Goal: Task Accomplishment & Management: Manage account settings

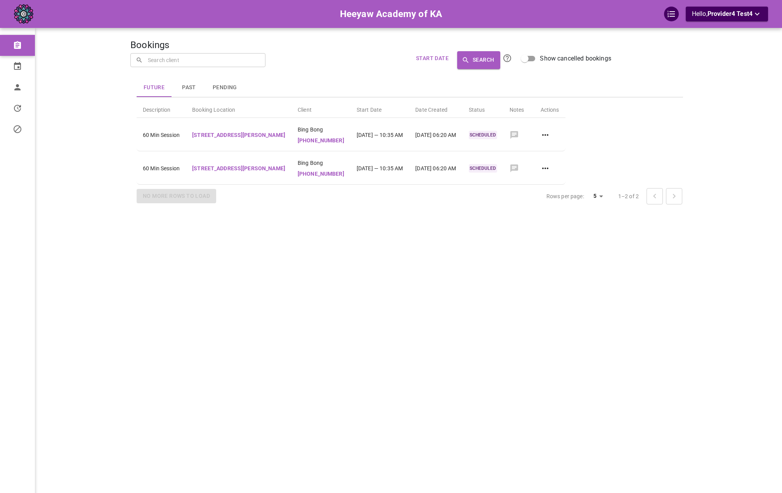
click at [331, 59] on div "Bookings ​ ​ Start Date Search Show cancelled bookings Future Past Pending Desc…" at bounding box center [409, 258] width 559 height 493
click at [24, 93] on link "Profile" at bounding box center [38, 87] width 76 height 21
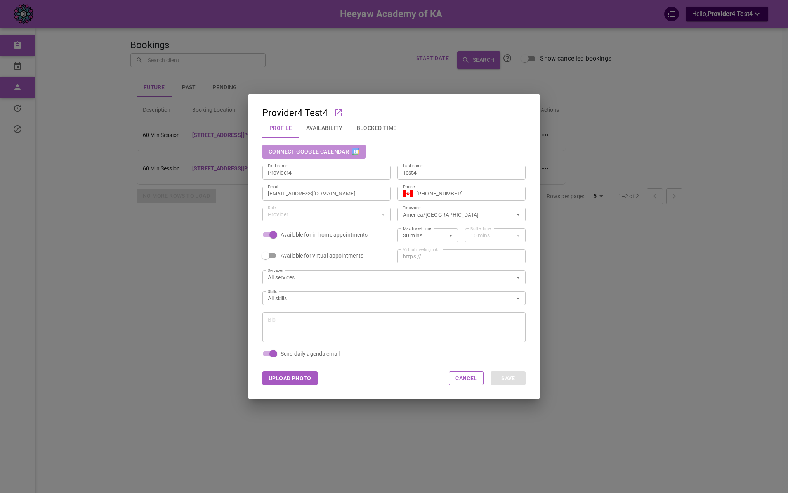
click at [342, 155] on button "Connect Google Calendar" at bounding box center [313, 152] width 103 height 14
click at [408, 359] on div "Upload Photo Cancel Save" at bounding box center [393, 378] width 291 height 42
click at [65, 117] on div "Provider4 Test4 Profile Availability Blocked Time Disconnect Google Calendar Fi…" at bounding box center [394, 246] width 788 height 493
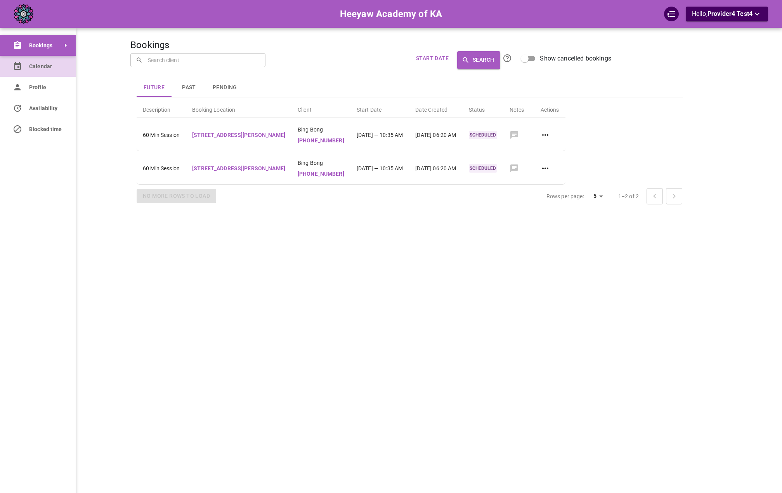
click at [21, 73] on link "Calendar" at bounding box center [38, 66] width 76 height 21
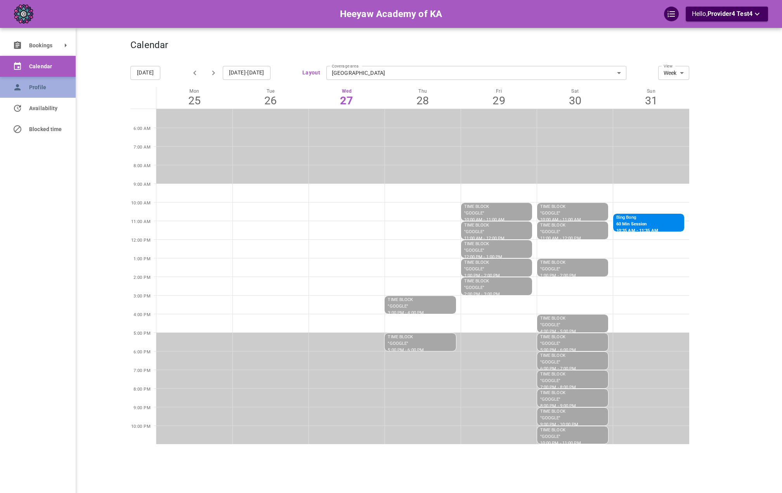
click at [35, 90] on span "Profile" at bounding box center [46, 87] width 35 height 8
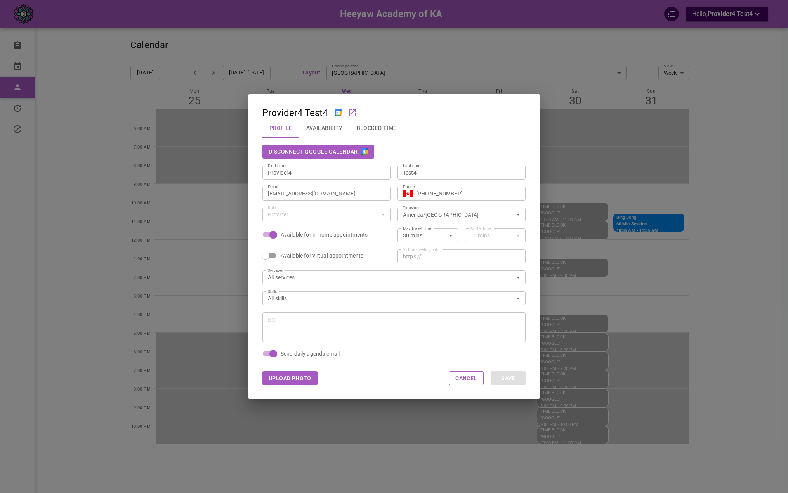
click at [87, 241] on div "Provider4 Test4 Profile Availability Blocked Time Disconnect Google Calendar Fi…" at bounding box center [394, 246] width 788 height 493
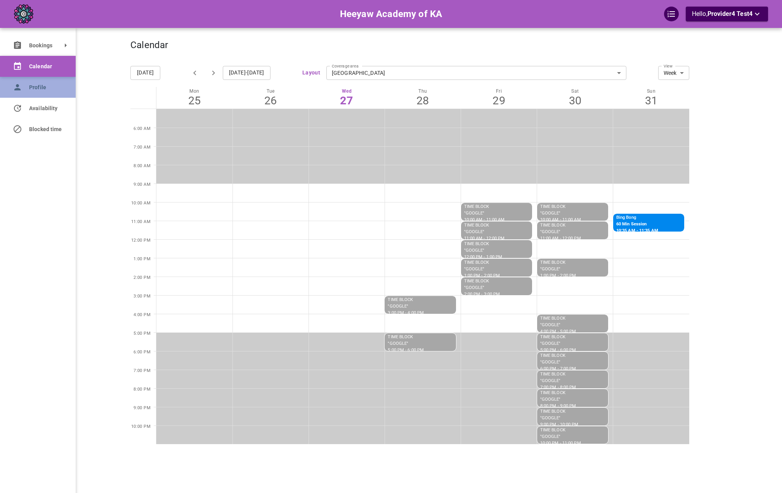
click at [27, 84] on link "Profile" at bounding box center [38, 87] width 76 height 21
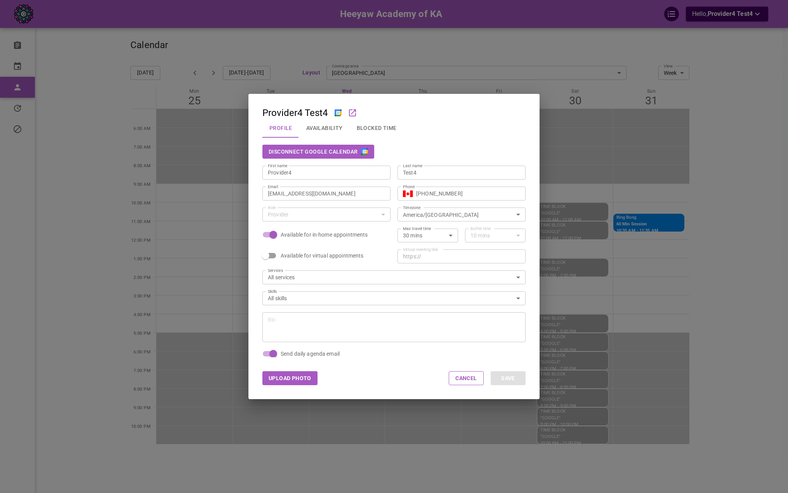
click at [358, 146] on button "Disconnect Google Calendar" at bounding box center [318, 152] width 112 height 14
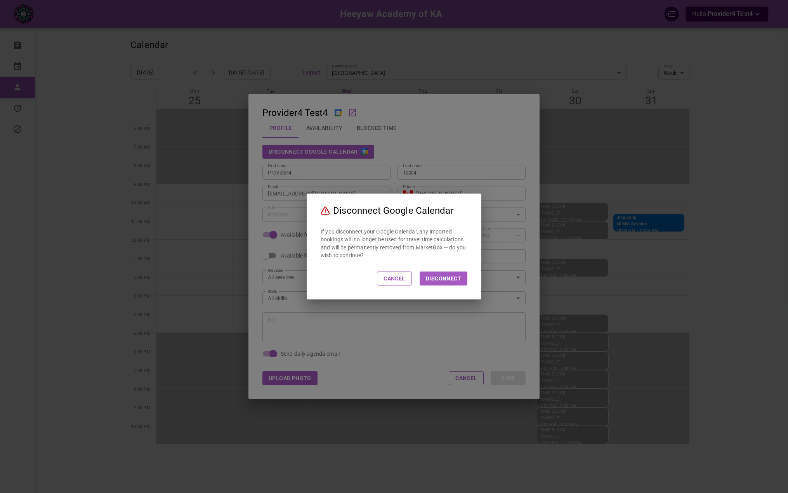
click at [439, 281] on button "Disconnect" at bounding box center [444, 279] width 48 height 14
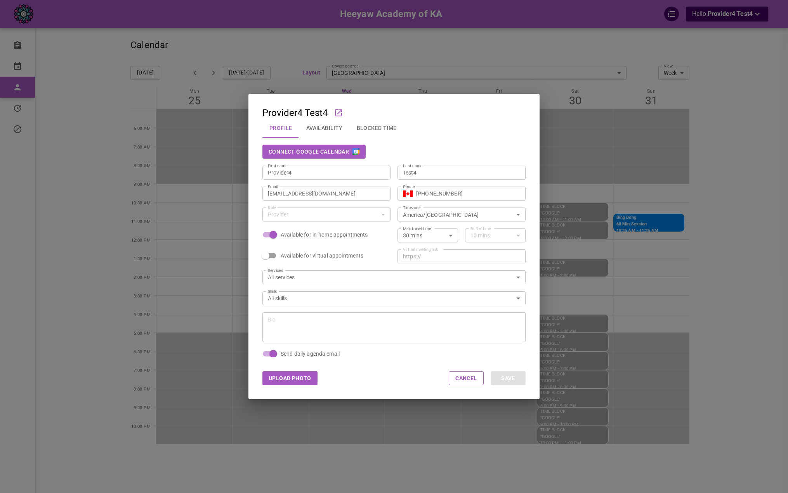
click at [353, 149] on img "button" at bounding box center [355, 151] width 7 height 7
click at [161, 284] on div "Provider4 Test4 Profile Availability Blocked Time Disconnect Google Calendar Fi…" at bounding box center [394, 246] width 788 height 493
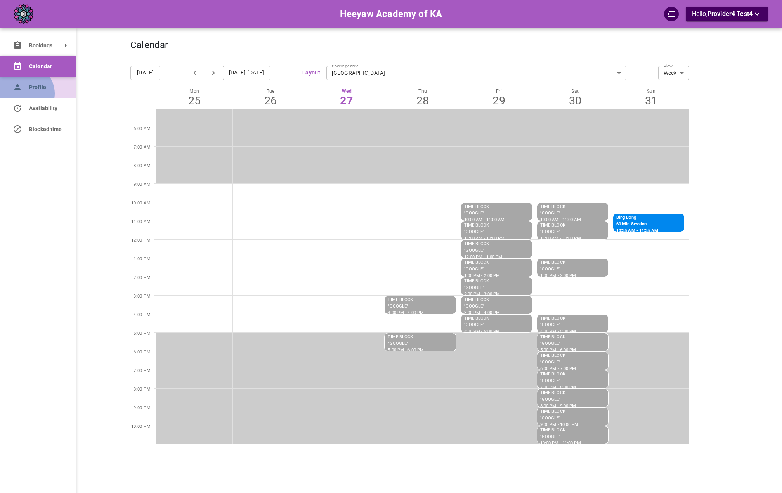
click at [24, 94] on link "Profile" at bounding box center [38, 87] width 76 height 21
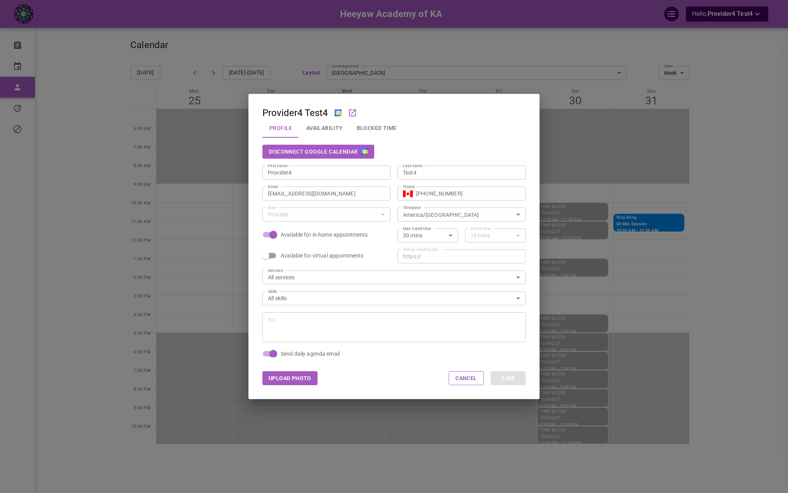
click at [321, 155] on button "Disconnect Google Calendar" at bounding box center [318, 152] width 112 height 14
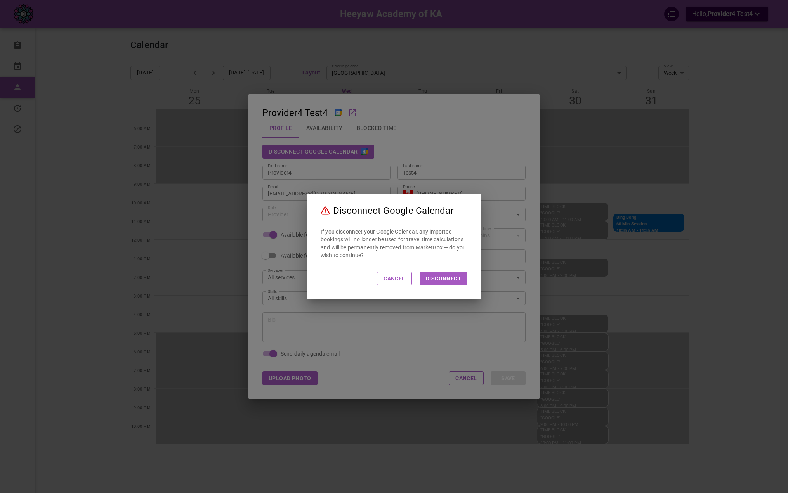
click at [445, 271] on div "Disconnect Google Calendar If you disconnect your Google Calendar, any imported…" at bounding box center [394, 247] width 175 height 106
click at [447, 279] on button "Disconnect" at bounding box center [444, 279] width 48 height 14
click at [435, 210] on p "Disconnect Google Calendar" at bounding box center [393, 210] width 121 height 9
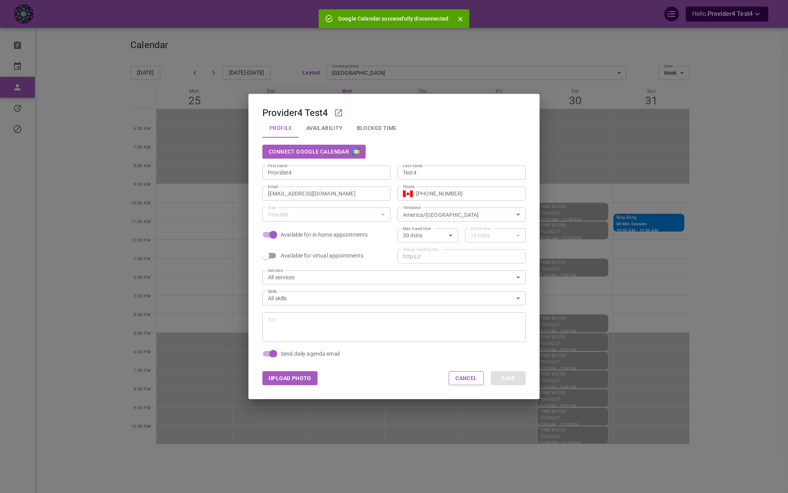
click at [489, 149] on div "Connect Google Calendar" at bounding box center [393, 152] width 263 height 14
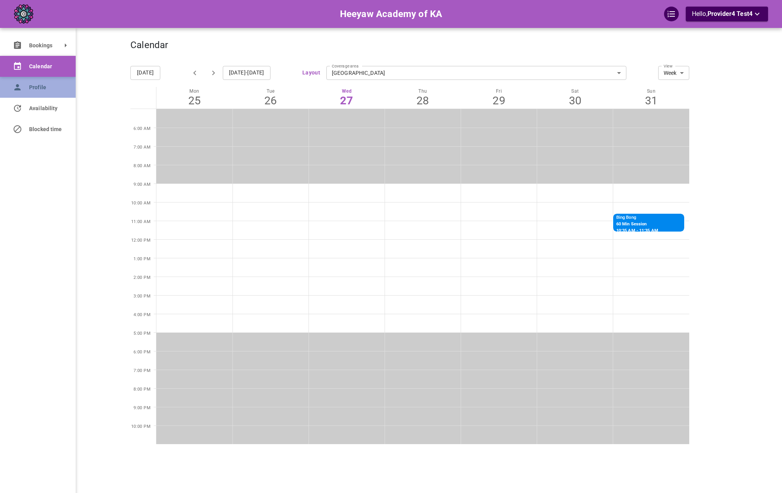
click at [28, 86] on link "Profile" at bounding box center [38, 87] width 76 height 21
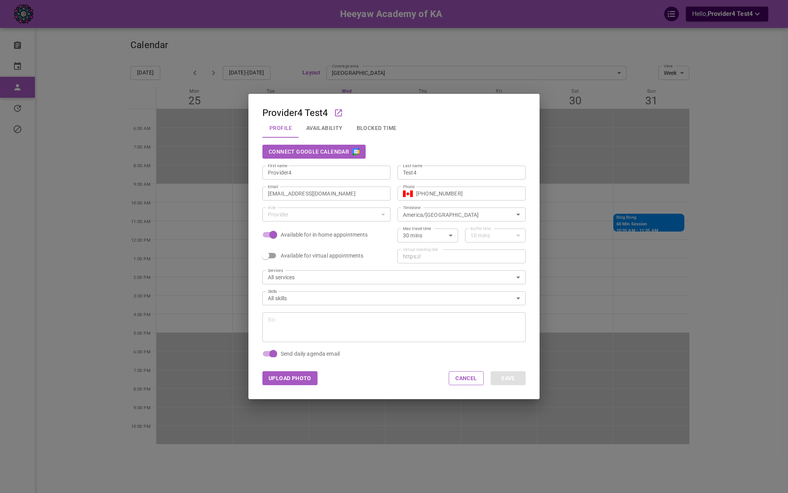
click at [325, 156] on button "Connect Google Calendar" at bounding box center [313, 152] width 103 height 14
click at [152, 125] on div "Provider4 Test4 Profile Availability Blocked Time Disconnect Google Calendar Fi…" at bounding box center [394, 246] width 788 height 493
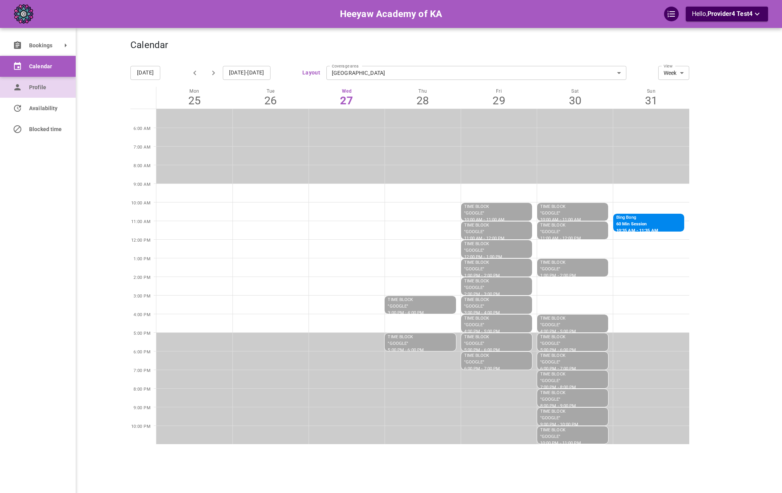
click at [12, 89] on link "Profile" at bounding box center [38, 87] width 76 height 21
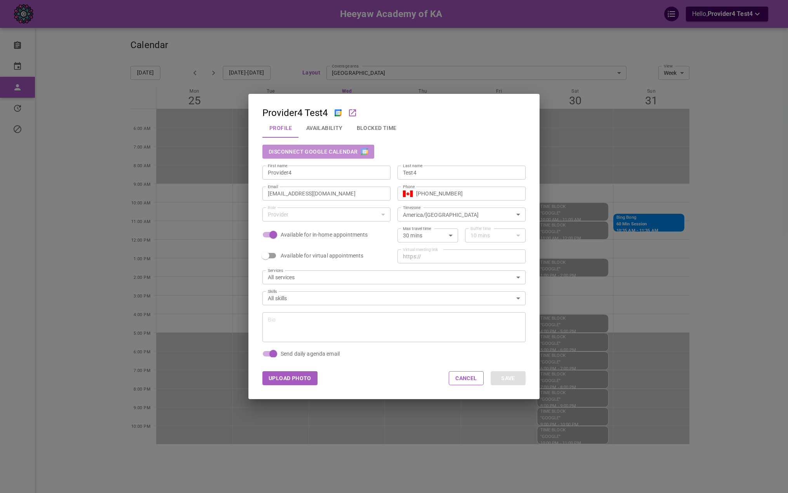
click at [370, 156] on button "Disconnect Google Calendar" at bounding box center [318, 152] width 112 height 14
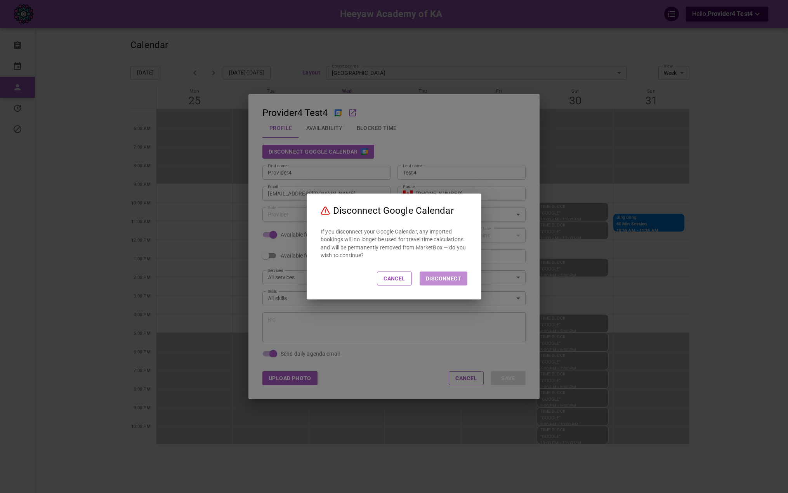
click at [460, 282] on button "Disconnect" at bounding box center [444, 279] width 48 height 14
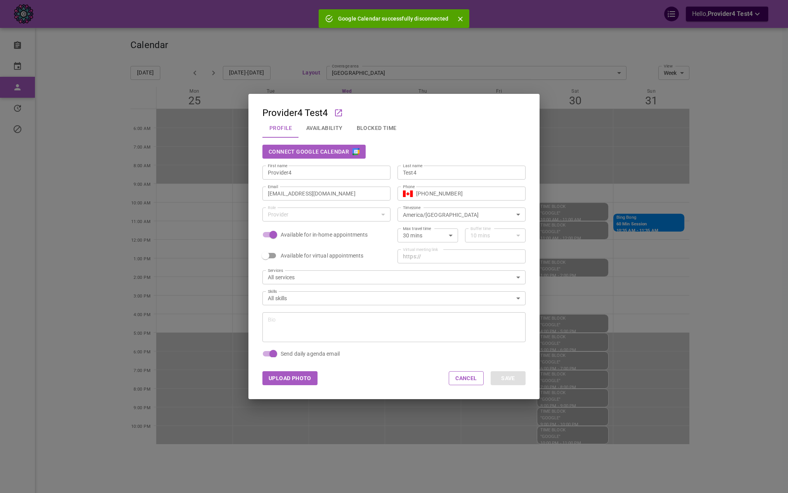
click at [498, 91] on div "Provider4 Test4 Profile Availability Blocked Time Connect Google Calendar First…" at bounding box center [394, 246] width 788 height 493
